Goal: Task Accomplishment & Management: Manage account settings

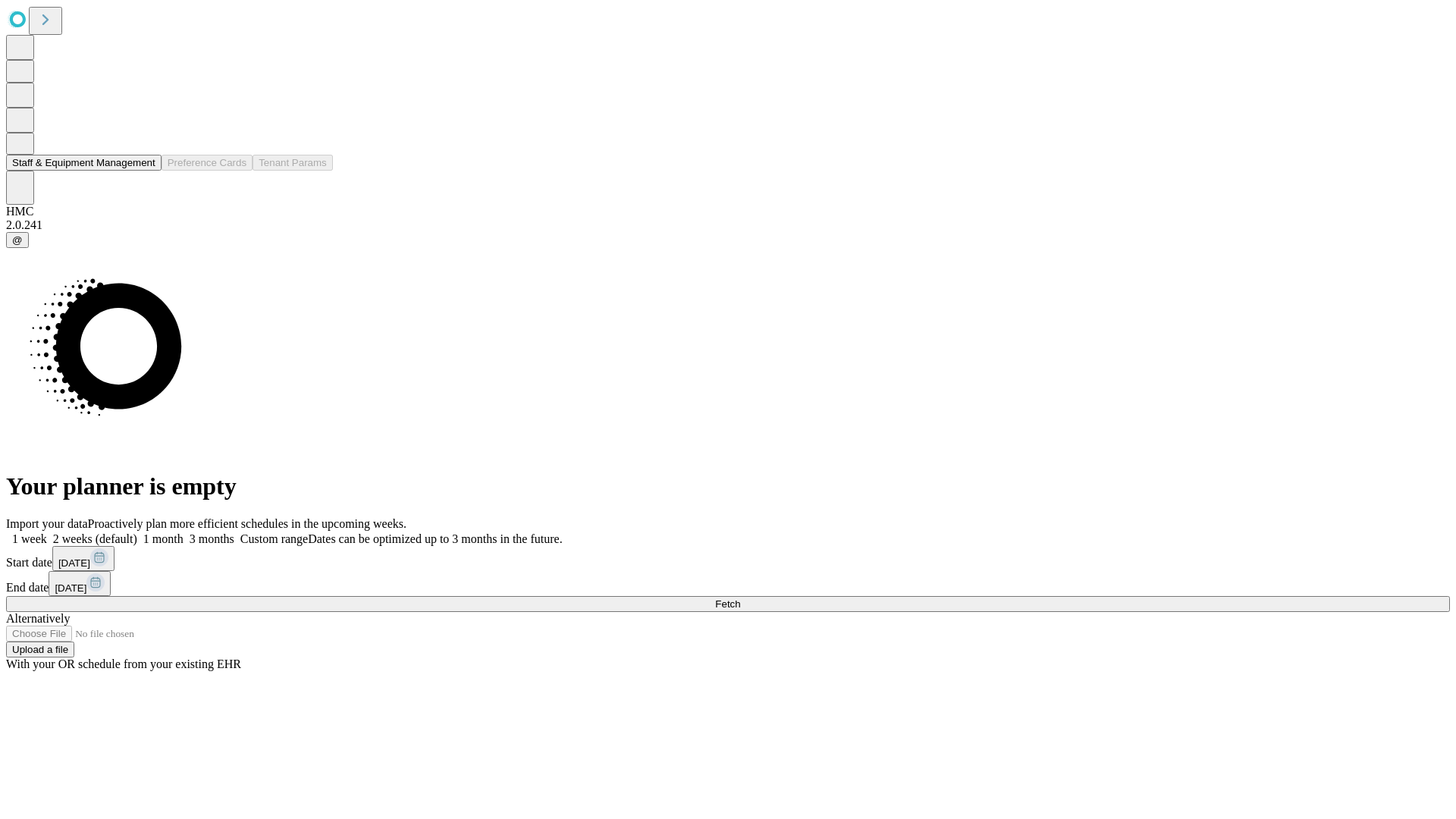
click at [142, 171] on button "Staff & Equipment Management" at bounding box center [84, 163] width 156 height 16
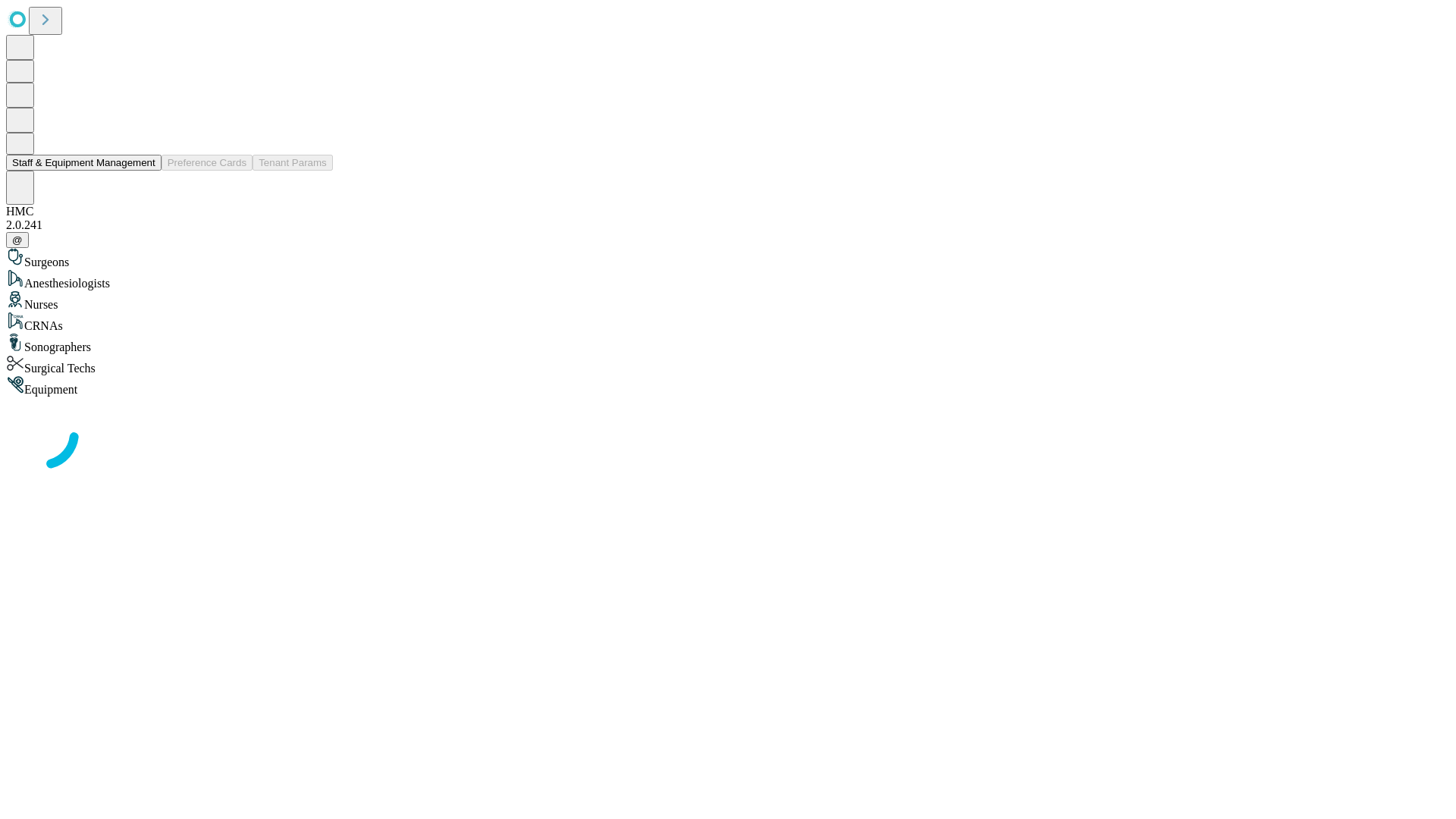
click at [144, 171] on button "Staff & Equipment Management" at bounding box center [84, 163] width 156 height 16
